Goal: Task Accomplishment & Management: Use online tool/utility

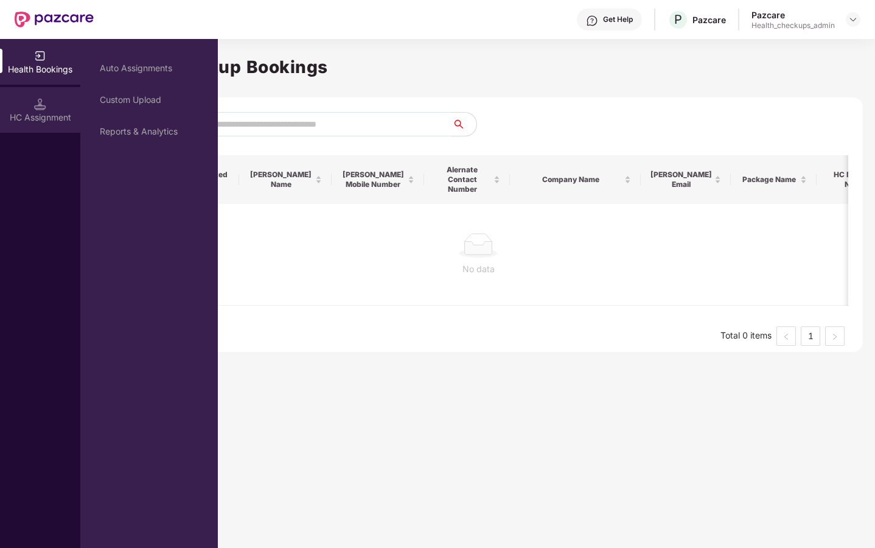
click at [24, 117] on div "HC Assignment" at bounding box center [40, 117] width 80 height 12
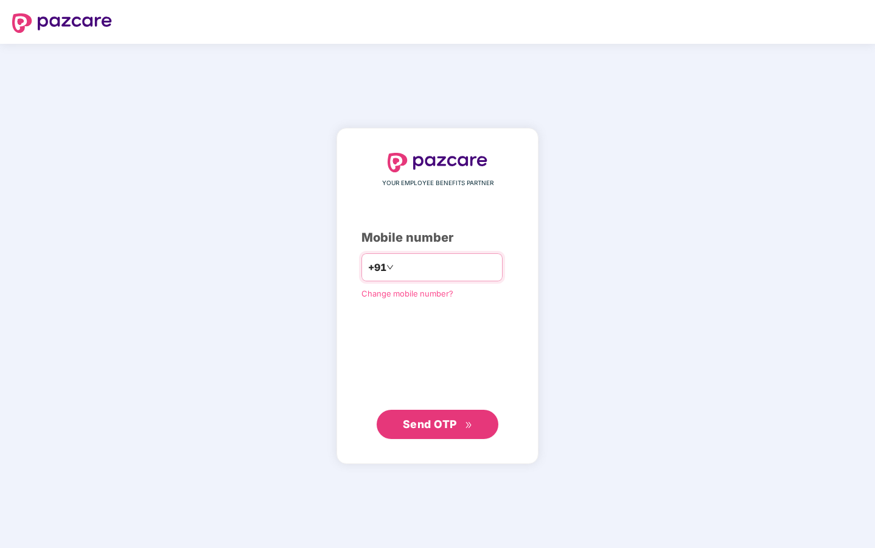
click at [406, 272] on input "number" at bounding box center [446, 266] width 100 height 19
type input "**********"
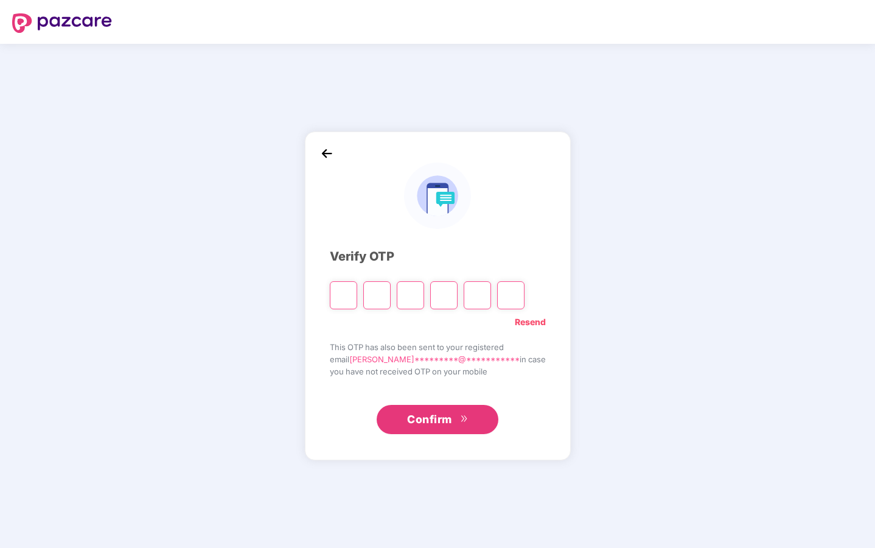
paste input "*"
type input "*"
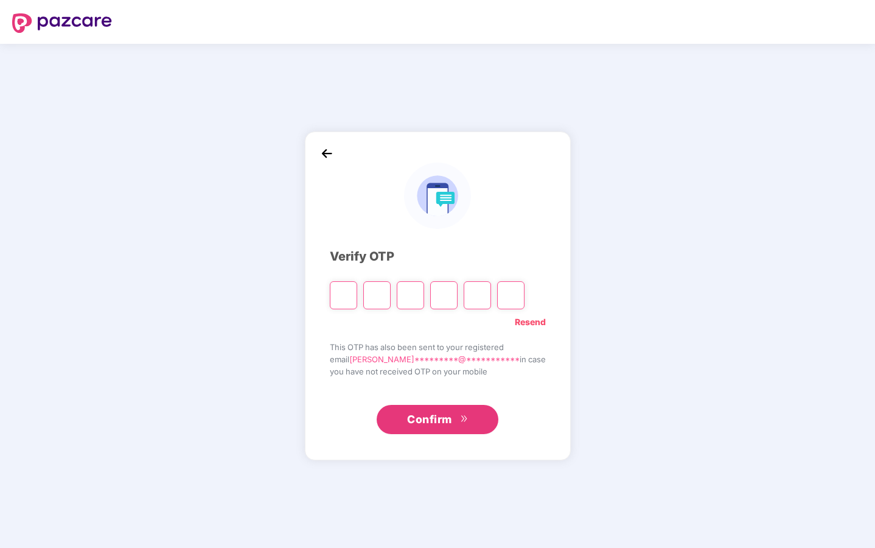
type input "*"
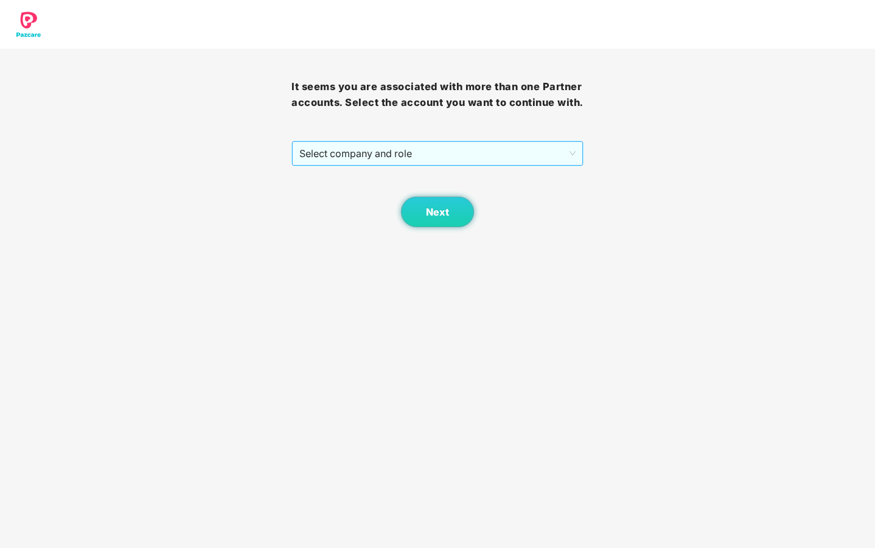
click at [400, 165] on span "Select company and role" at bounding box center [437, 153] width 276 height 23
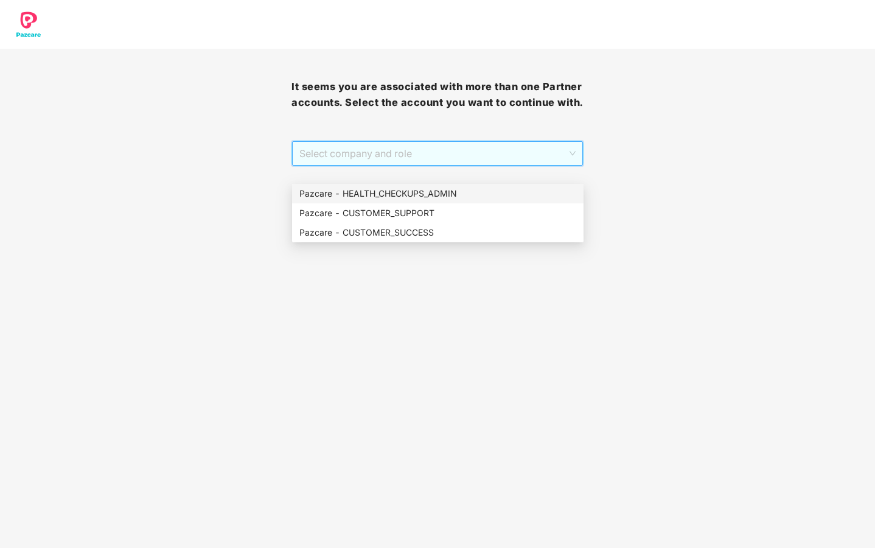
click at [399, 193] on div "Pazcare - HEALTH_CHECKUPS_ADMIN" at bounding box center [437, 193] width 277 height 13
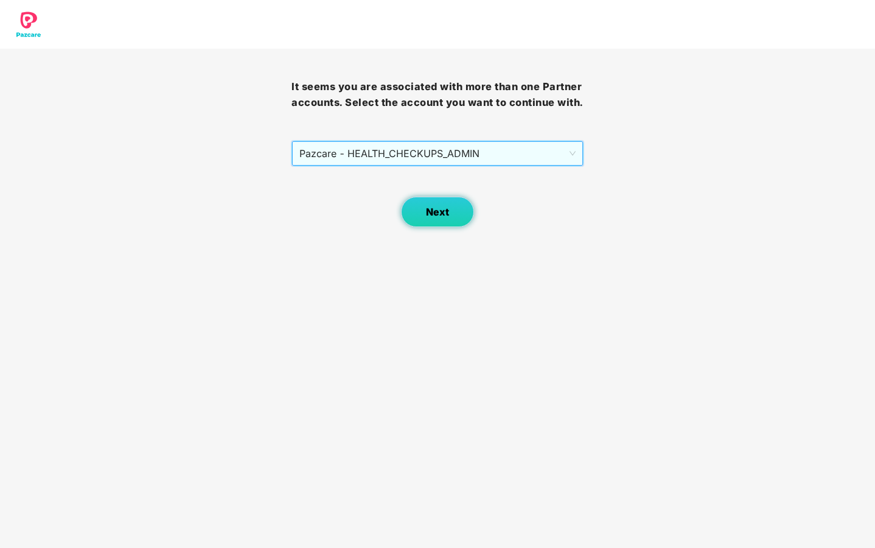
click at [422, 226] on button "Next" at bounding box center [437, 211] width 73 height 30
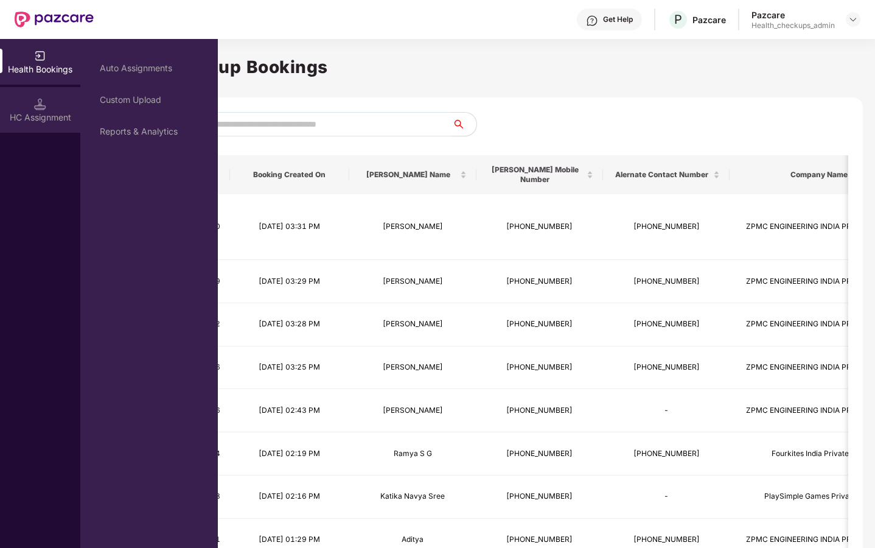
click at [35, 105] on img at bounding box center [40, 104] width 12 height 12
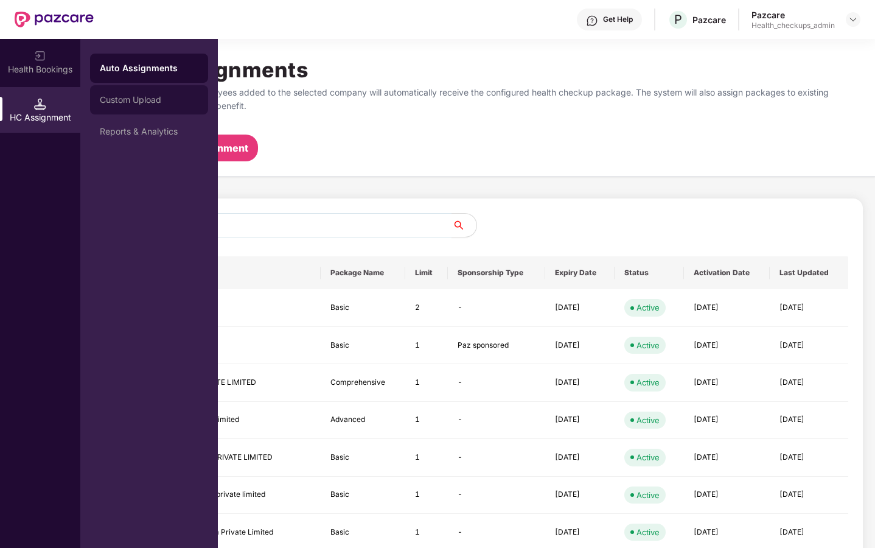
click at [122, 100] on div "Custom Upload" at bounding box center [149, 100] width 99 height 10
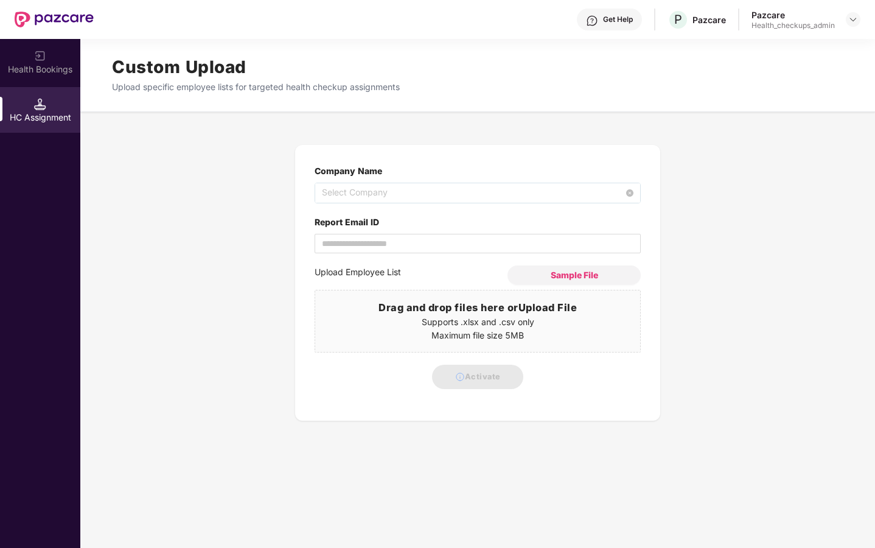
click at [403, 193] on span "Select Company" at bounding box center [477, 192] width 311 height 19
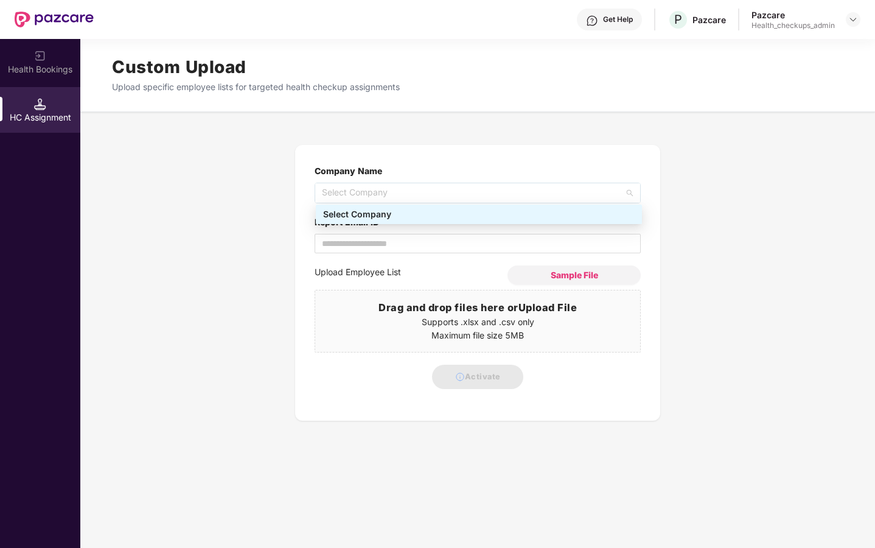
click at [399, 215] on div "Select Company" at bounding box center [478, 213] width 311 height 13
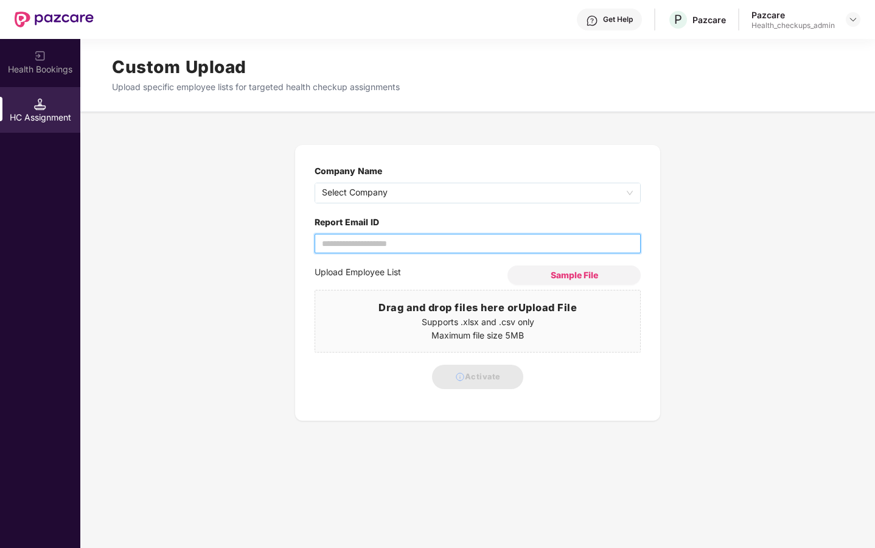
click at [370, 238] on div "Report Email ID" at bounding box center [478, 234] width 326 height 38
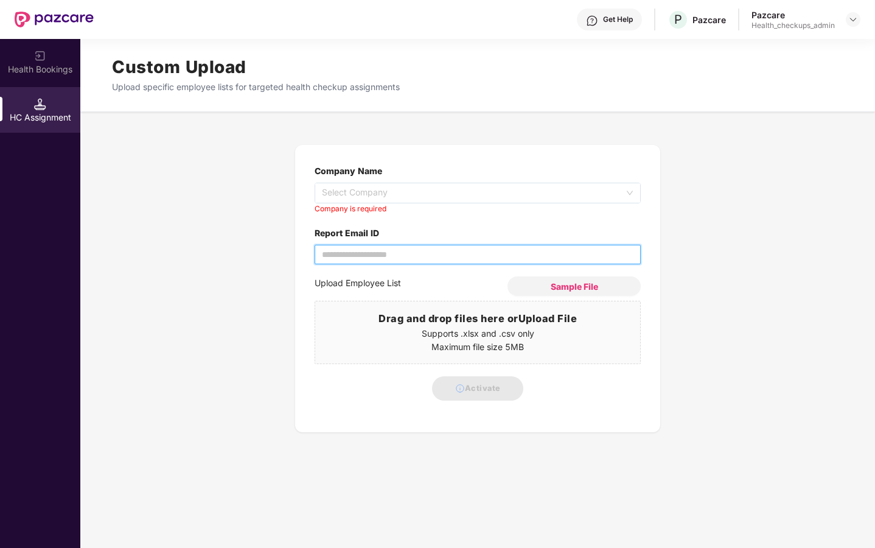
type input "**********"
click at [395, 201] on span "Select Company" at bounding box center [477, 192] width 311 height 19
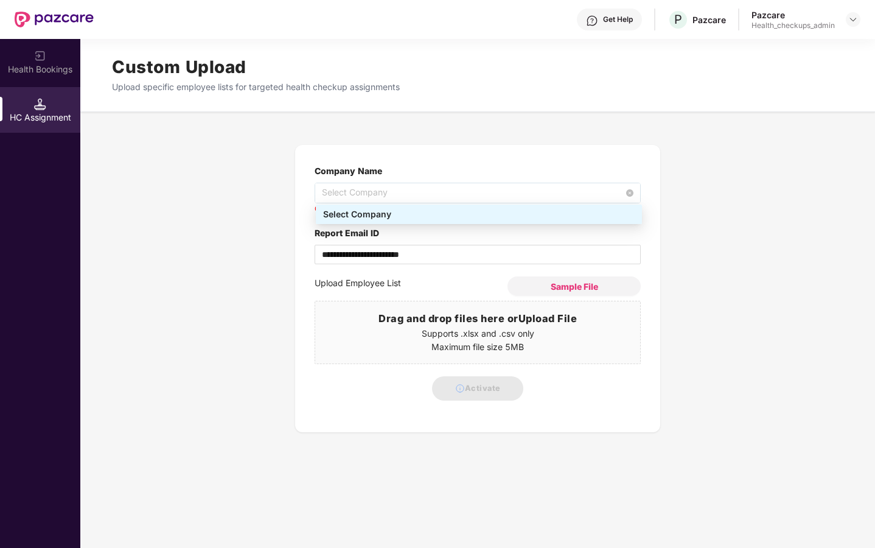
paste input "********"
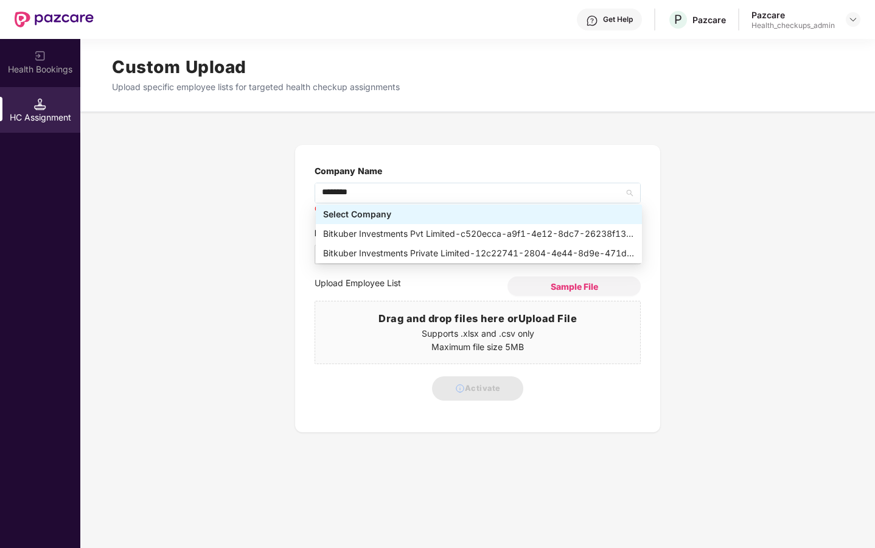
type input "********"
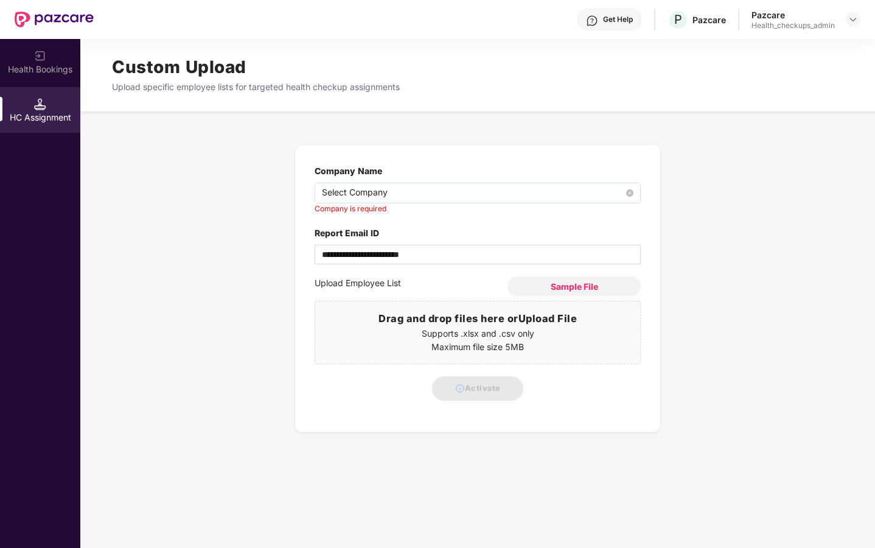
click at [435, 192] on span "Select Company" at bounding box center [477, 192] width 311 height 19
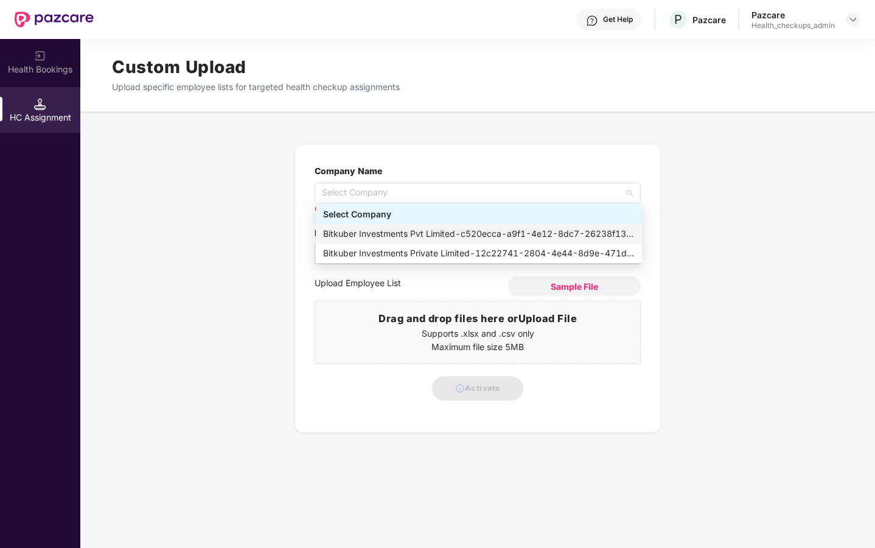
click at [448, 232] on div "Bitkuber Investments Pvt Limited - c520ecca-a9f1-4e12-8dc7-26238f136f63" at bounding box center [478, 233] width 311 height 13
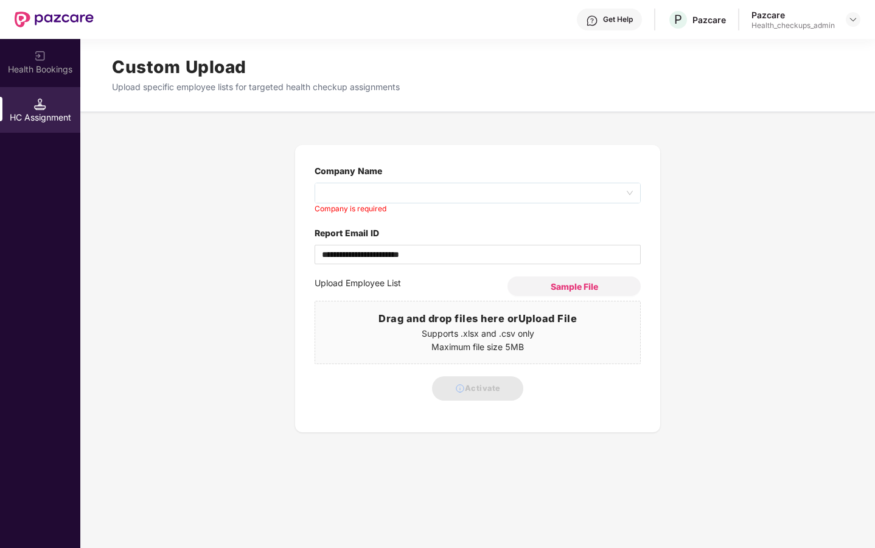
click at [573, 287] on span "Sample File" at bounding box center [574, 286] width 47 height 12
